Goal: Transaction & Acquisition: Purchase product/service

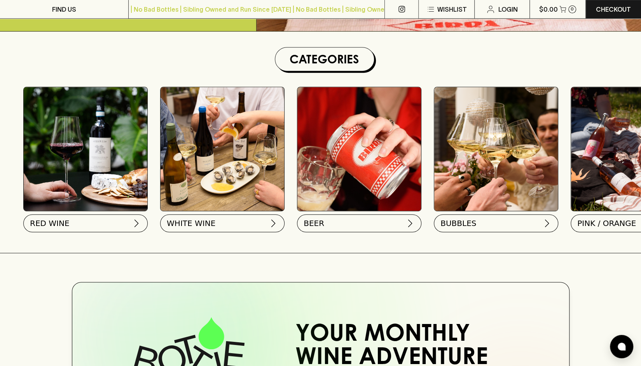
scroll to position [207, 0]
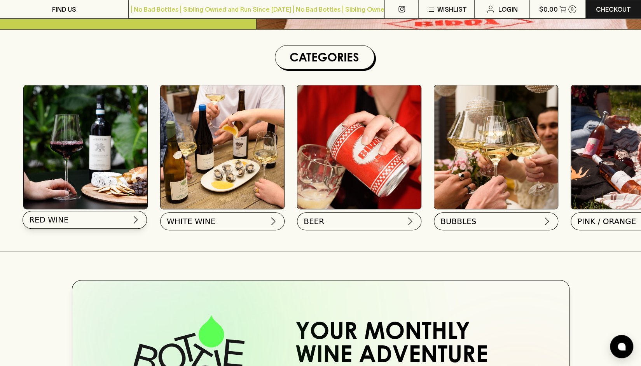
click at [75, 213] on button "RED WINE" at bounding box center [85, 220] width 124 height 18
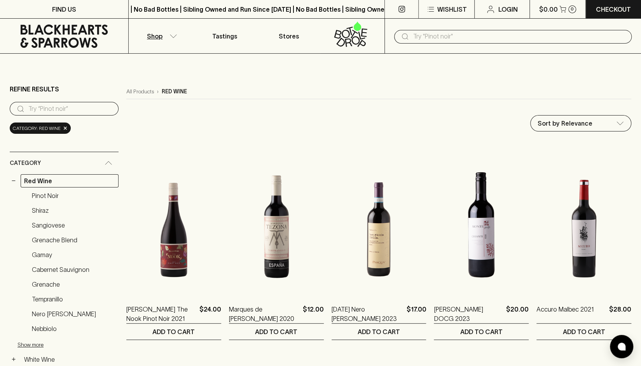
click at [169, 35] on icon "button" at bounding box center [173, 36] width 8 height 4
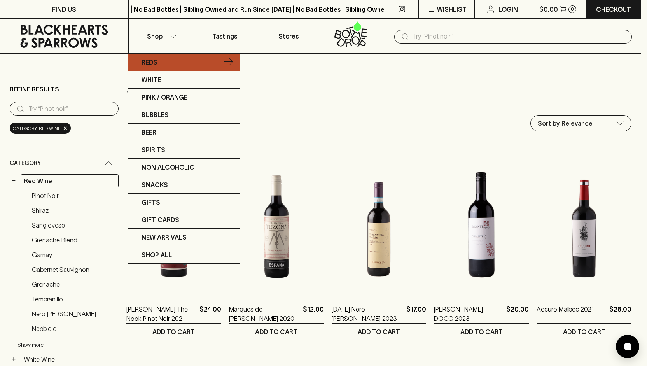
click at [149, 62] on p "Reds" at bounding box center [149, 62] width 16 height 9
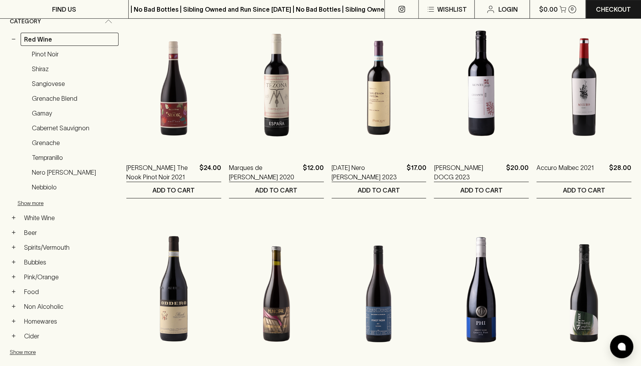
scroll to position [113, 0]
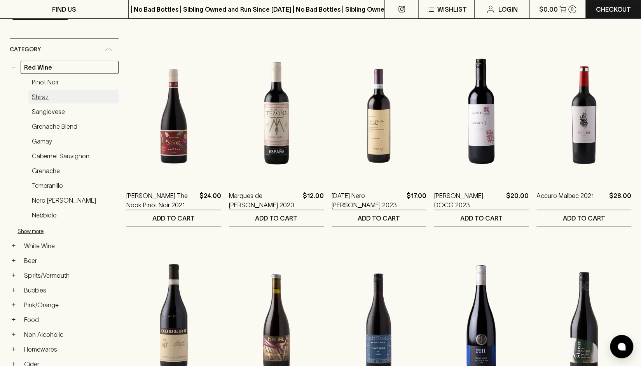
click at [56, 100] on link "Shiraz" at bounding box center [73, 96] width 90 height 13
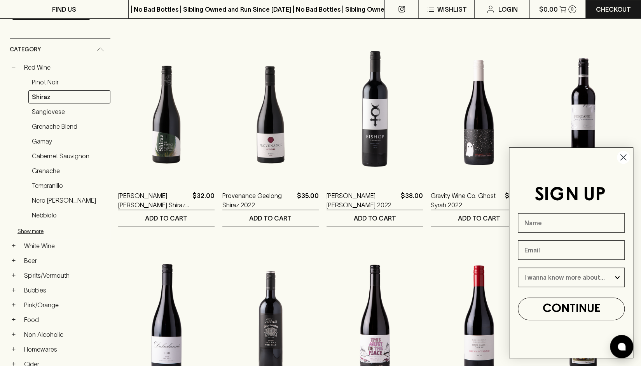
click at [623, 155] on circle "Close dialog" at bounding box center [623, 157] width 13 height 13
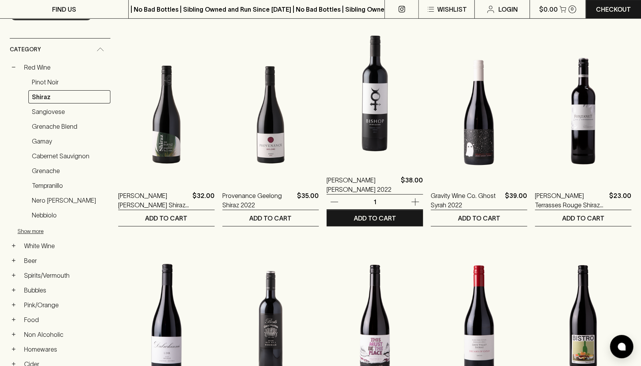
click at [374, 104] on img at bounding box center [374, 96] width 96 height 136
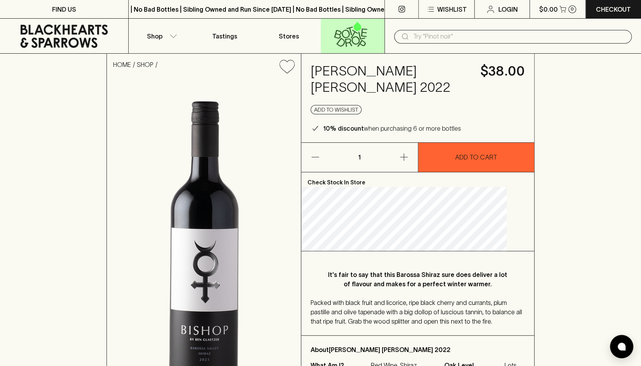
click at [343, 37] on icon at bounding box center [346, 34] width 8 height 9
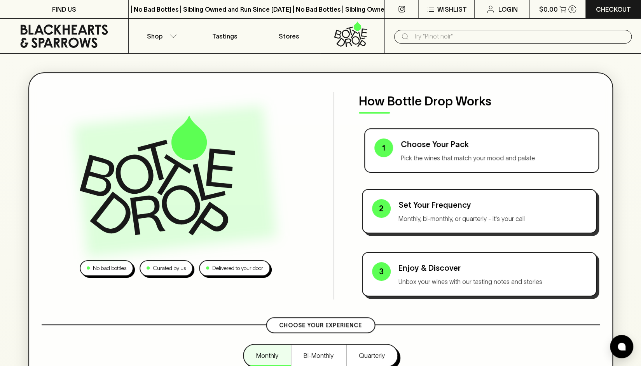
click at [401, 152] on div "Choose Your Pack Pick the wines that match your mood and palate" at bounding box center [495, 150] width 188 height 24
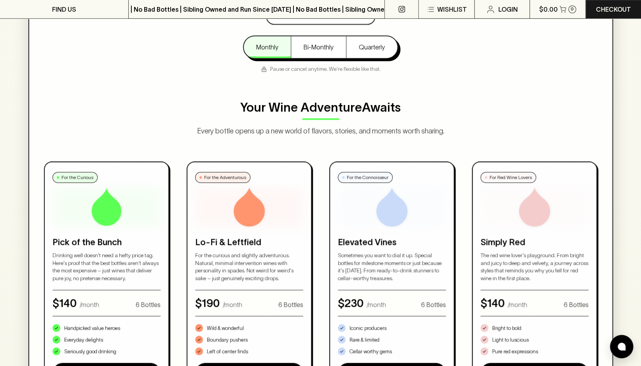
scroll to position [299, 0]
